Goal: Contribute content: Add original content to the website for others to see

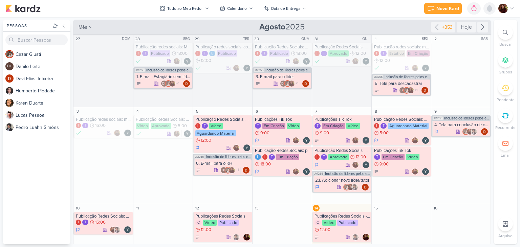
click at [489, 12] on icon at bounding box center [490, 8] width 8 height 8
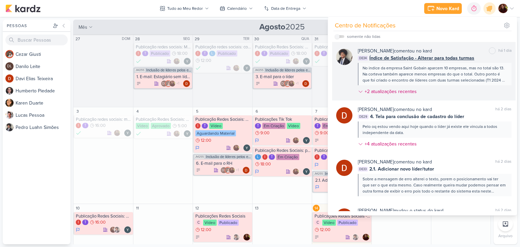
click at [475, 46] on div "[PERSON_NAME] comentou no kard marcar como não lida há 1 dia DE34 Índice de Sat…" at bounding box center [424, 71] width 184 height 59
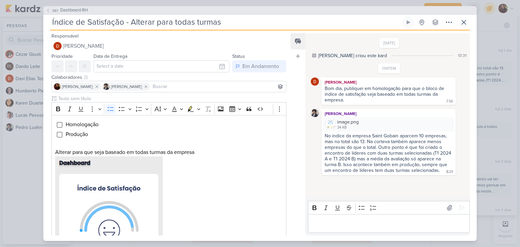
click at [367, 218] on div "Editor editing area: main" at bounding box center [389, 223] width 162 height 19
click at [468, 23] on button at bounding box center [464, 22] width 12 height 12
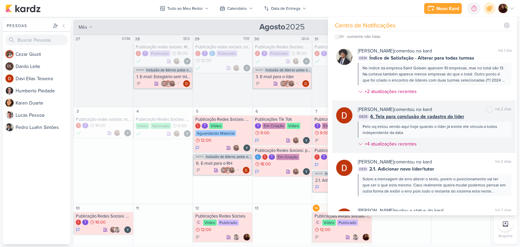
click at [481, 135] on div "Pelo oq estou vendo aqui hoje quando o líder já existe ele vincula a todos inde…" at bounding box center [435, 130] width 144 height 12
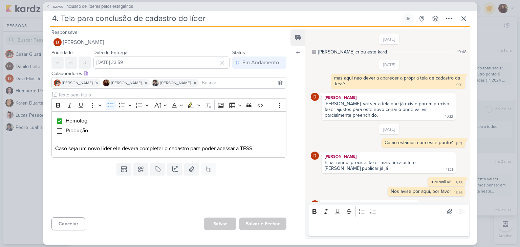
scroll to position [203, 0]
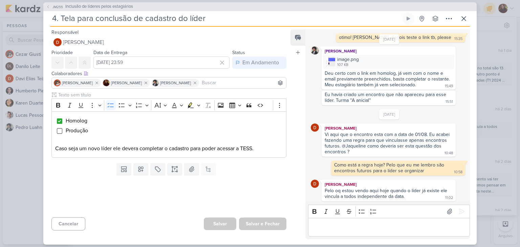
click at [384, 191] on div "Pelo oq estou vendo aqui hoje quando o líder já existe ele vincula a todos inde…" at bounding box center [387, 194] width 124 height 12
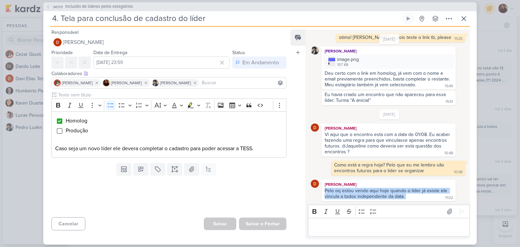
click at [384, 191] on div "Pelo oq estou vendo aqui hoje quando o líder já existe ele vincula a todos inde…" at bounding box center [387, 194] width 124 height 12
click at [468, 21] on button at bounding box center [464, 19] width 12 height 12
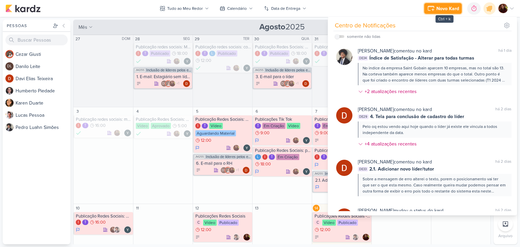
click at [450, 9] on div "Novo Kard" at bounding box center [448, 8] width 23 height 7
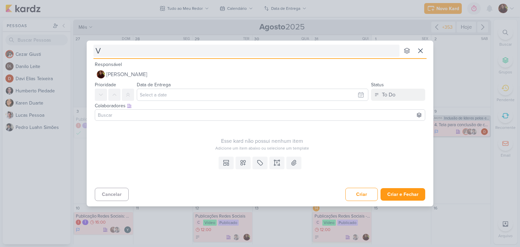
type input "Ví"
type input "Vídeo de aprese"
type input "Vídeo de apresentaç"
click at [178, 52] on input "Vídeo de apresentaç" at bounding box center [247, 51] width 306 height 12
type input "Vídeo de apresentação da"
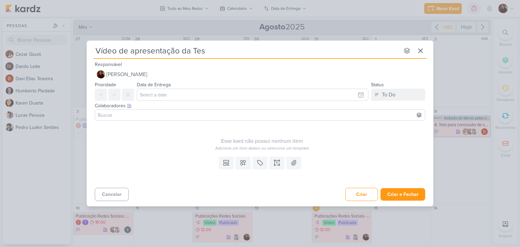
type input "Vídeo de apresentação da [PERSON_NAME]"
click at [170, 118] on input at bounding box center [260, 115] width 327 height 8
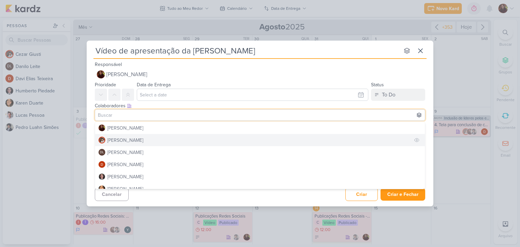
click at [158, 138] on button "[PERSON_NAME]" at bounding box center [260, 140] width 330 height 12
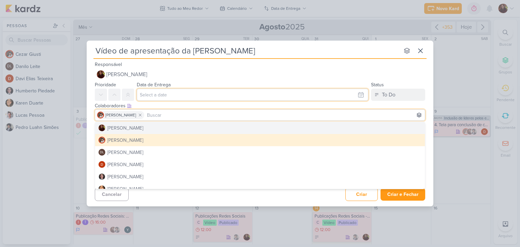
click at [162, 94] on input "text" at bounding box center [253, 95] width 232 height 12
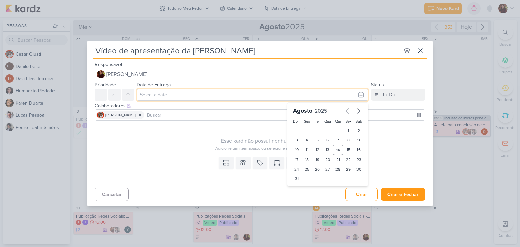
click at [162, 94] on input "text" at bounding box center [253, 95] width 232 height 12
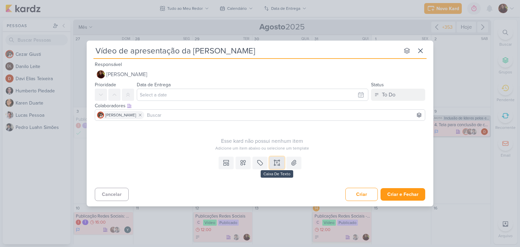
click at [278, 161] on icon at bounding box center [276, 161] width 3 height 0
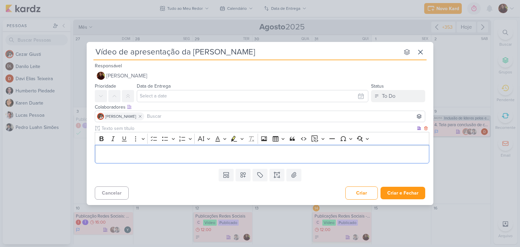
click at [117, 150] on div "Editor editing area: main" at bounding box center [262, 154] width 335 height 19
click at [118, 157] on p "Editor editing area: main" at bounding box center [263, 154] width 328 height 8
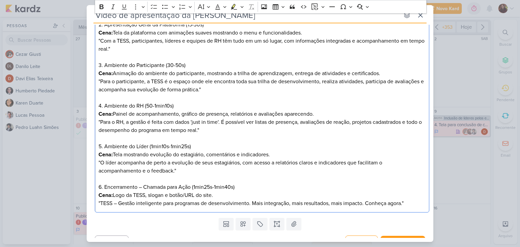
scroll to position [153, 0]
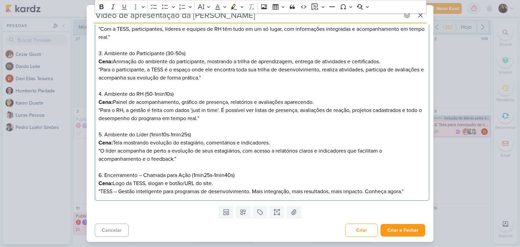
click at [108, 197] on div "Roteiro: 1. Abertura Cena: Imagens de jovens em programas de estágio, líderes r…" at bounding box center [262, 78] width 335 height 246
click at [411, 191] on p ""TESS – Gestão inteligente para programas de desenvolvimento. Mais integração, …" at bounding box center [263, 192] width 328 height 8
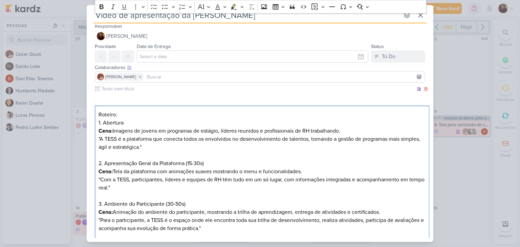
scroll to position [0, 0]
